Goal: Task Accomplishment & Management: Use online tool/utility

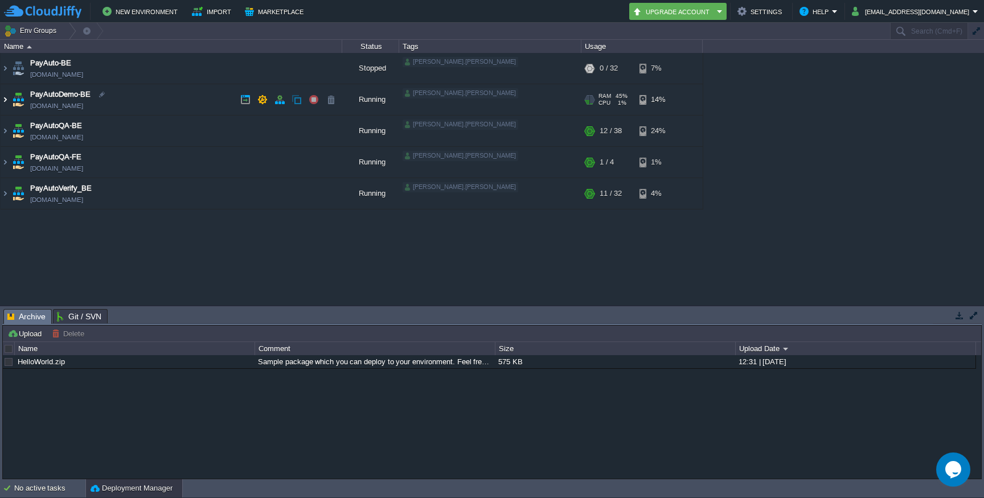
click at [5, 100] on img at bounding box center [5, 99] width 9 height 31
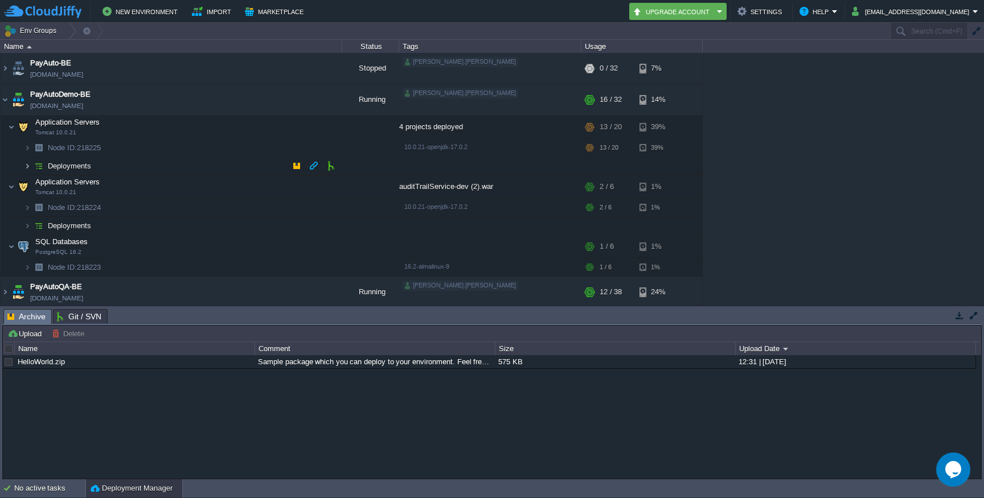
click at [28, 164] on img at bounding box center [27, 166] width 7 height 18
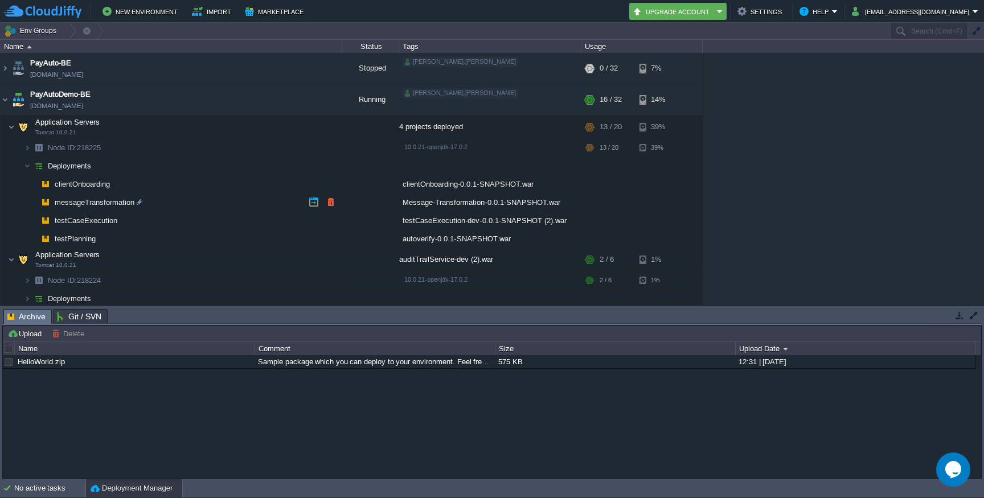
click at [86, 205] on span "messageTransformation" at bounding box center [95, 203] width 83 height 10
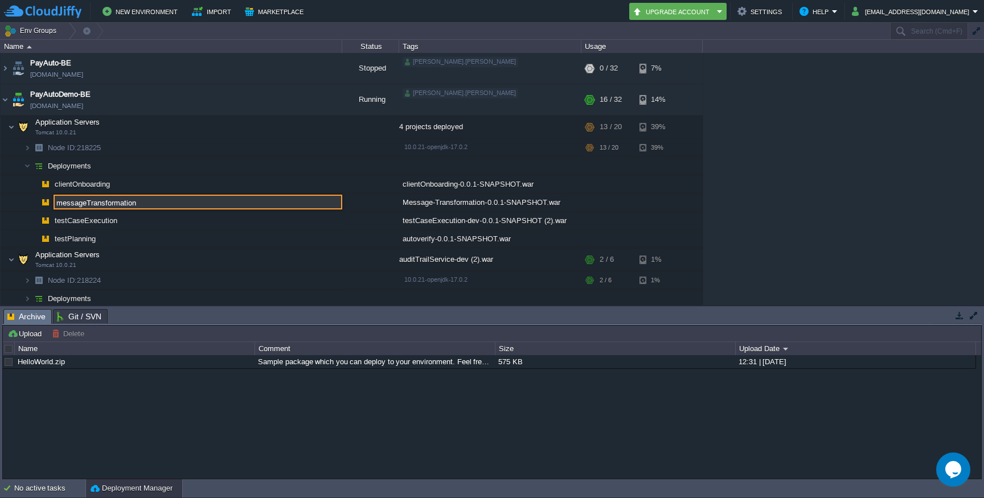
click at [18, 201] on img at bounding box center [16, 199] width 16 height 10
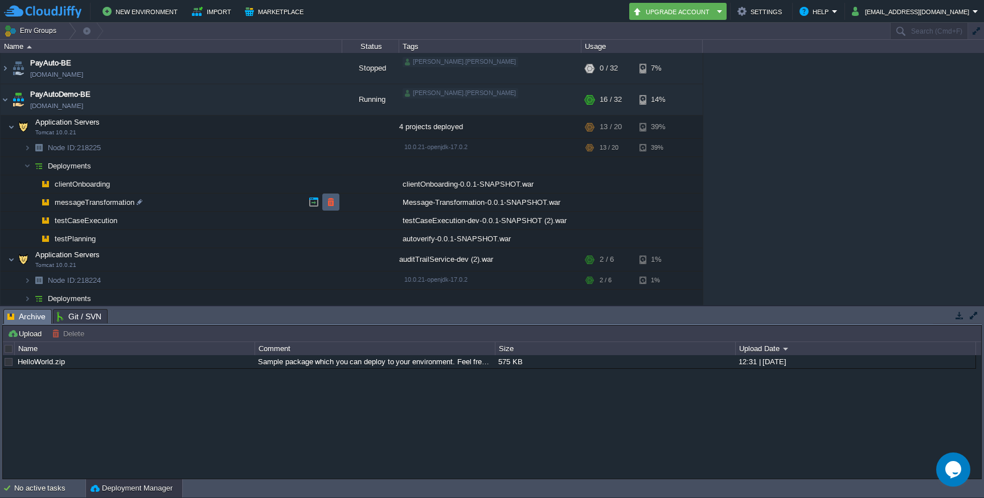
click at [329, 203] on button "button" at bounding box center [331, 202] width 10 height 10
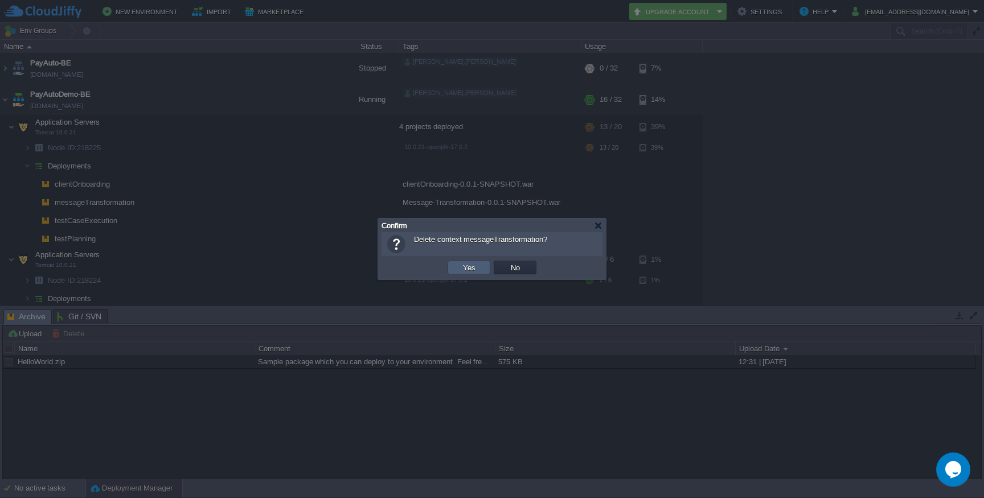
click at [471, 269] on button "Yes" at bounding box center [468, 267] width 19 height 10
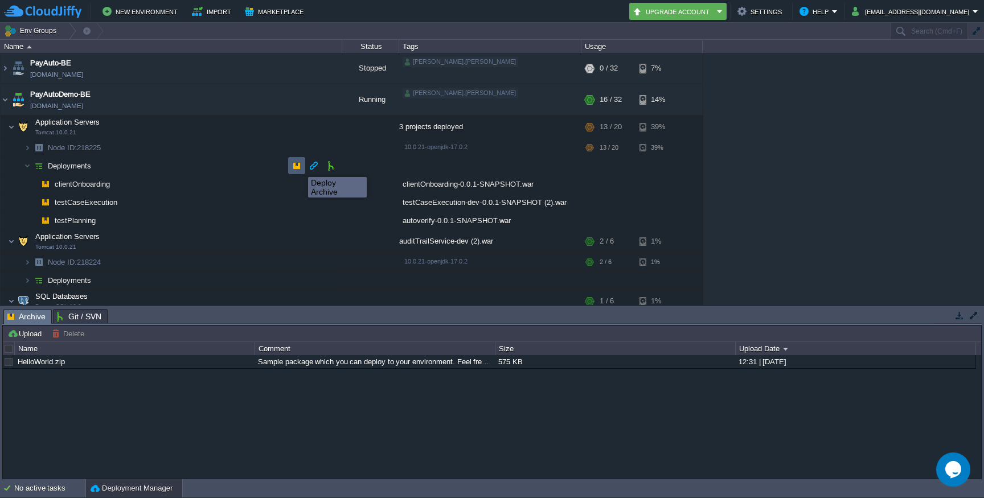
click at [299, 167] on button "button" at bounding box center [296, 166] width 10 height 10
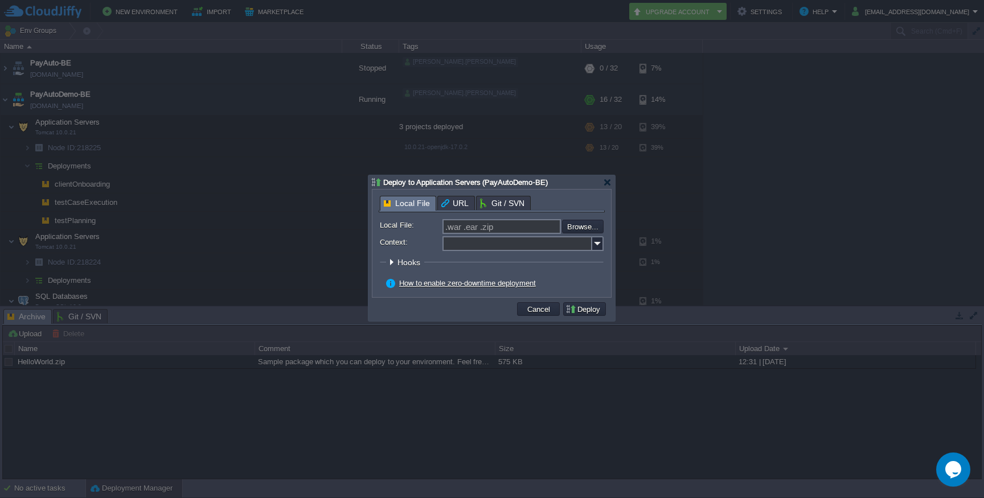
click at [470, 245] on input "Context:" at bounding box center [517, 243] width 150 height 15
paste input "messageTransformation"
type input "messageTransformation"
click at [586, 231] on input "file" at bounding box center [531, 227] width 144 height 14
type input "C:\fakepath\Message-Transformation-0.0.1-SNAPSHOT.war"
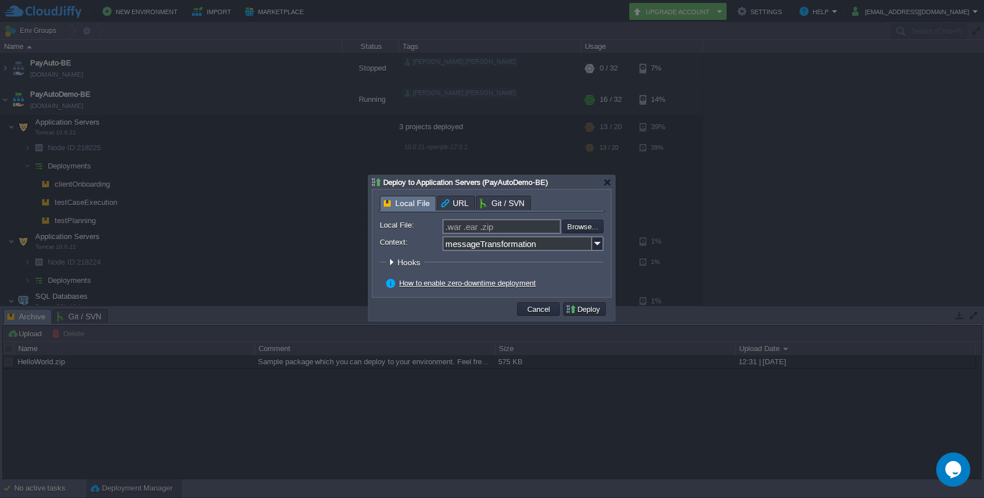
type input "Message-Transformation-0.0.1-SNAPSHOT.war"
click at [589, 308] on button "Deploy" at bounding box center [584, 309] width 38 height 10
